Goal: Answer question/provide support: Share knowledge or assist other users

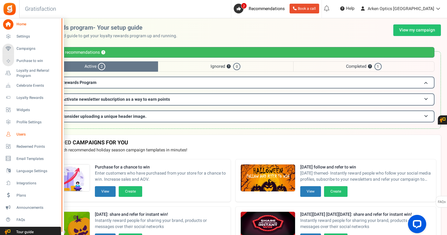
click at [22, 132] on span "Users" at bounding box center [37, 134] width 43 height 5
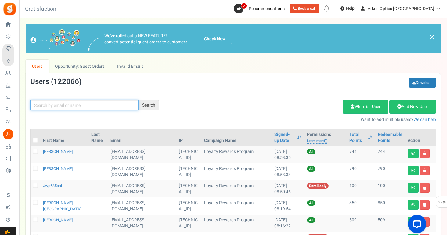
click at [92, 101] on input "text" at bounding box center [84, 105] width 108 height 10
paste input "[EMAIL_ADDRESS][DOMAIN_NAME]"
type input "[EMAIL_ADDRESS][DOMAIN_NAME]"
click at [154, 102] on div "Search" at bounding box center [148, 105] width 21 height 10
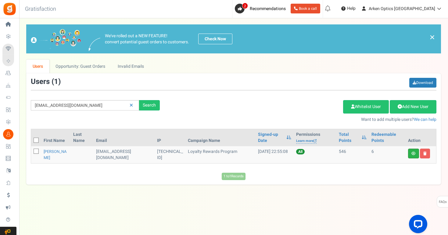
click at [412, 156] on link at bounding box center [413, 153] width 11 height 10
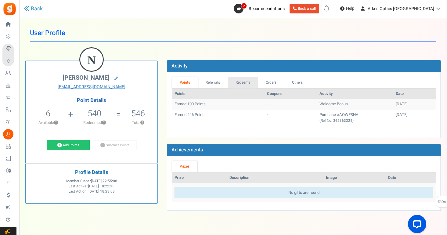
click at [237, 82] on link "Redeems" at bounding box center [242, 82] width 30 height 11
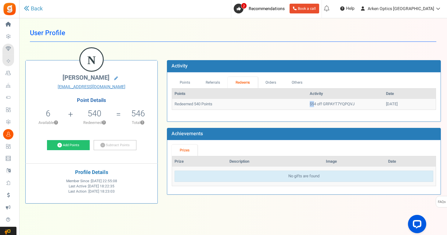
drag, startPoint x: 291, startPoint y: 103, endPoint x: 297, endPoint y: 103, distance: 5.8
click at [307, 103] on td "$54 off GRPAYT7YQPQVJ" at bounding box center [345, 104] width 76 height 11
drag, startPoint x: 194, startPoint y: 103, endPoint x: 217, endPoint y: 103, distance: 23.8
click at [217, 103] on td "Redeemed 540 Points" at bounding box center [239, 104] width 135 height 11
copy td "540 Points"
